Goal: Transaction & Acquisition: Purchase product/service

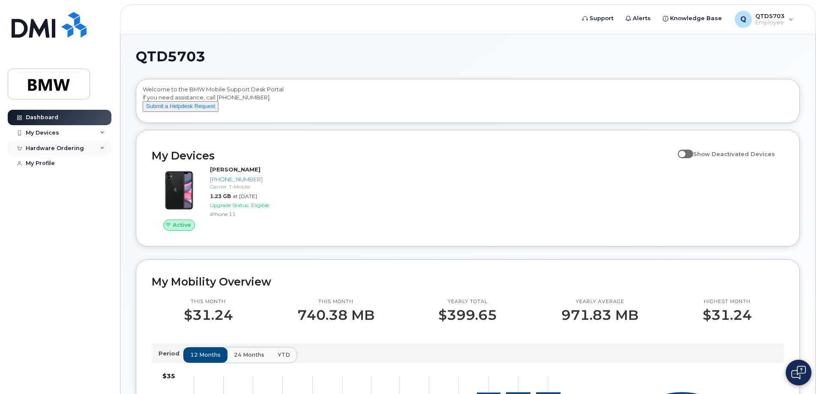
click at [74, 148] on div "Hardware Ordering" at bounding box center [55, 148] width 58 height 7
click at [68, 184] on link "New Order" at bounding box center [67, 180] width 89 height 16
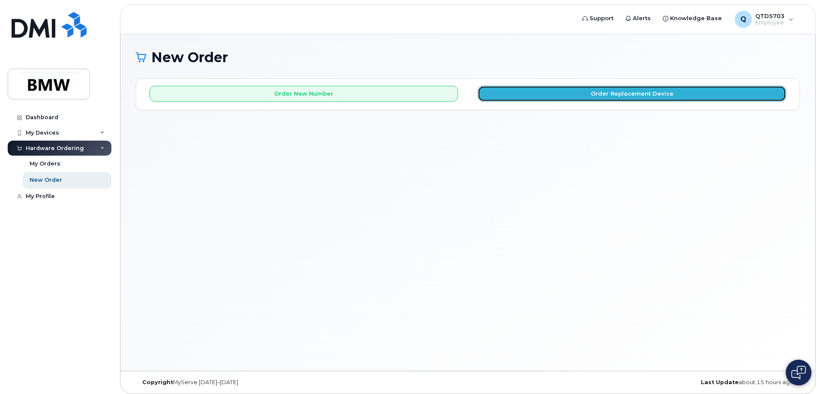
click at [543, 94] on button "Order Replacement Device" at bounding box center [631, 94] width 308 height 16
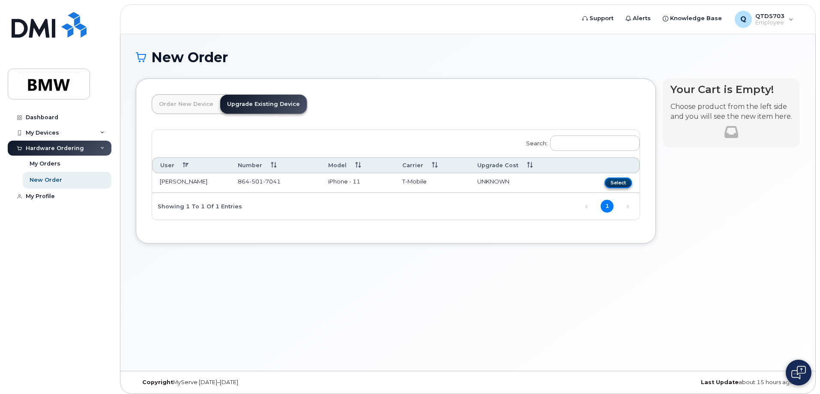
click at [619, 183] on button "Select" at bounding box center [617, 182] width 27 height 11
